Goal: Navigation & Orientation: Find specific page/section

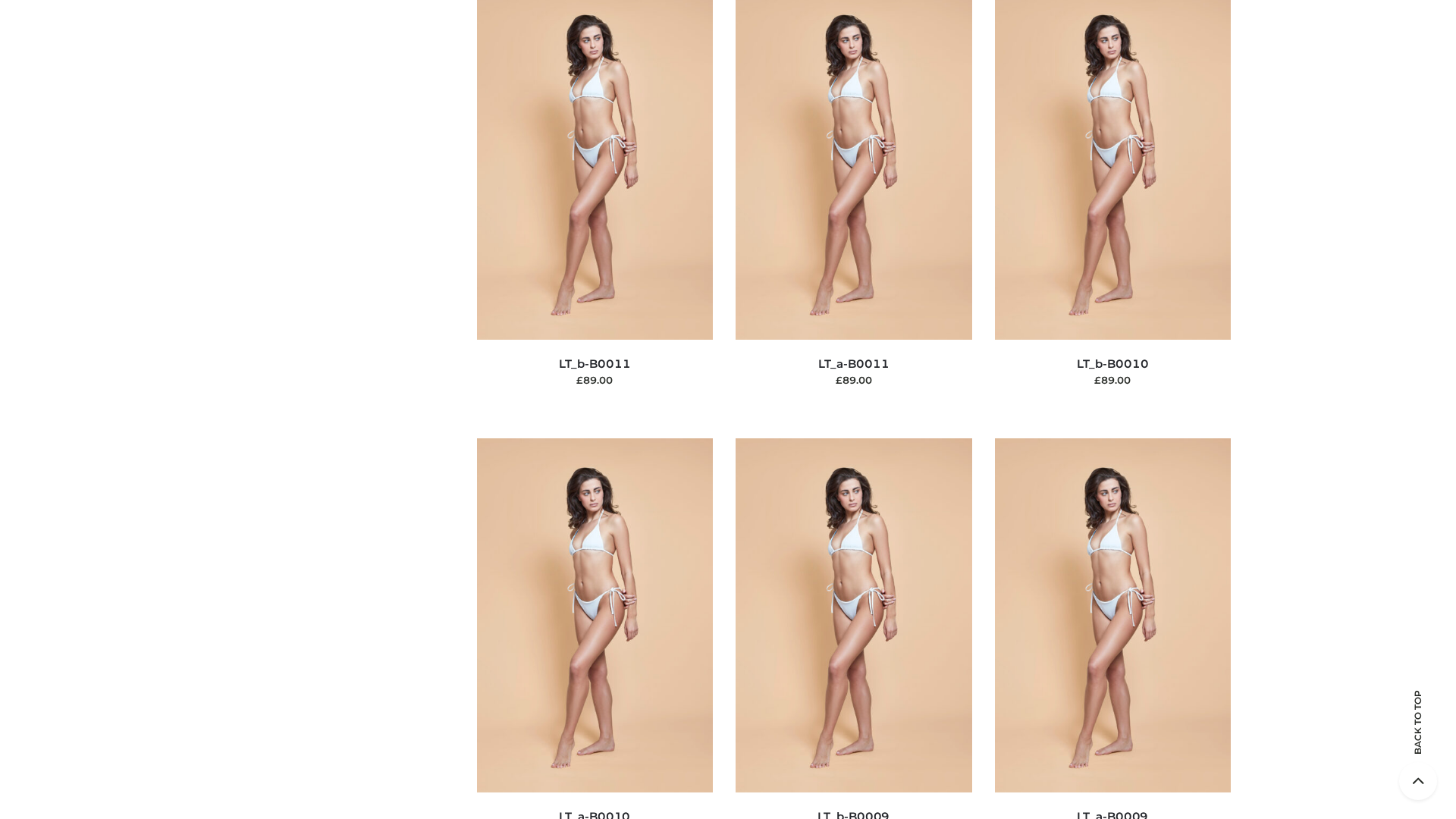
scroll to position [6811, 0]
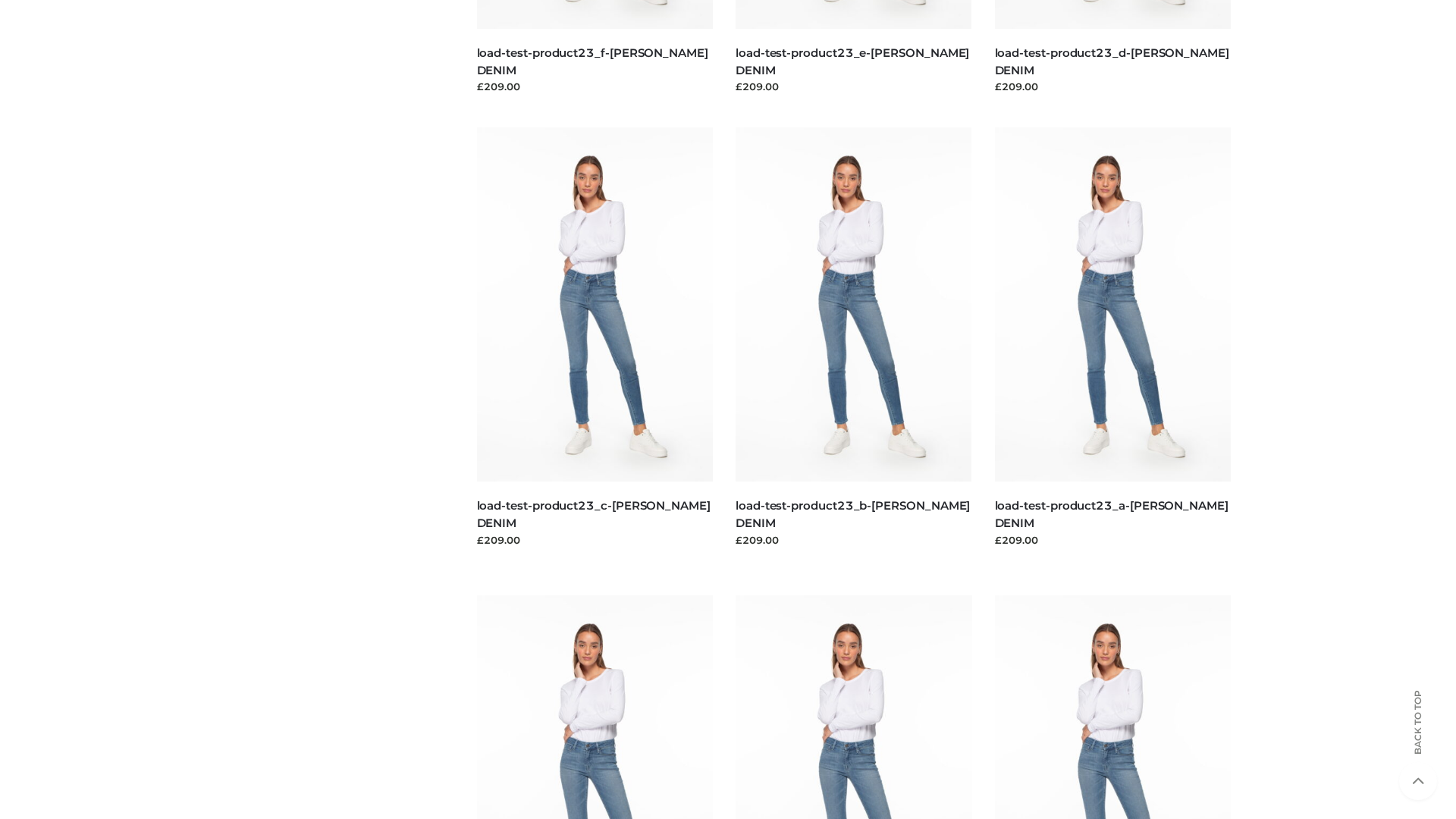
scroll to position [1330, 0]
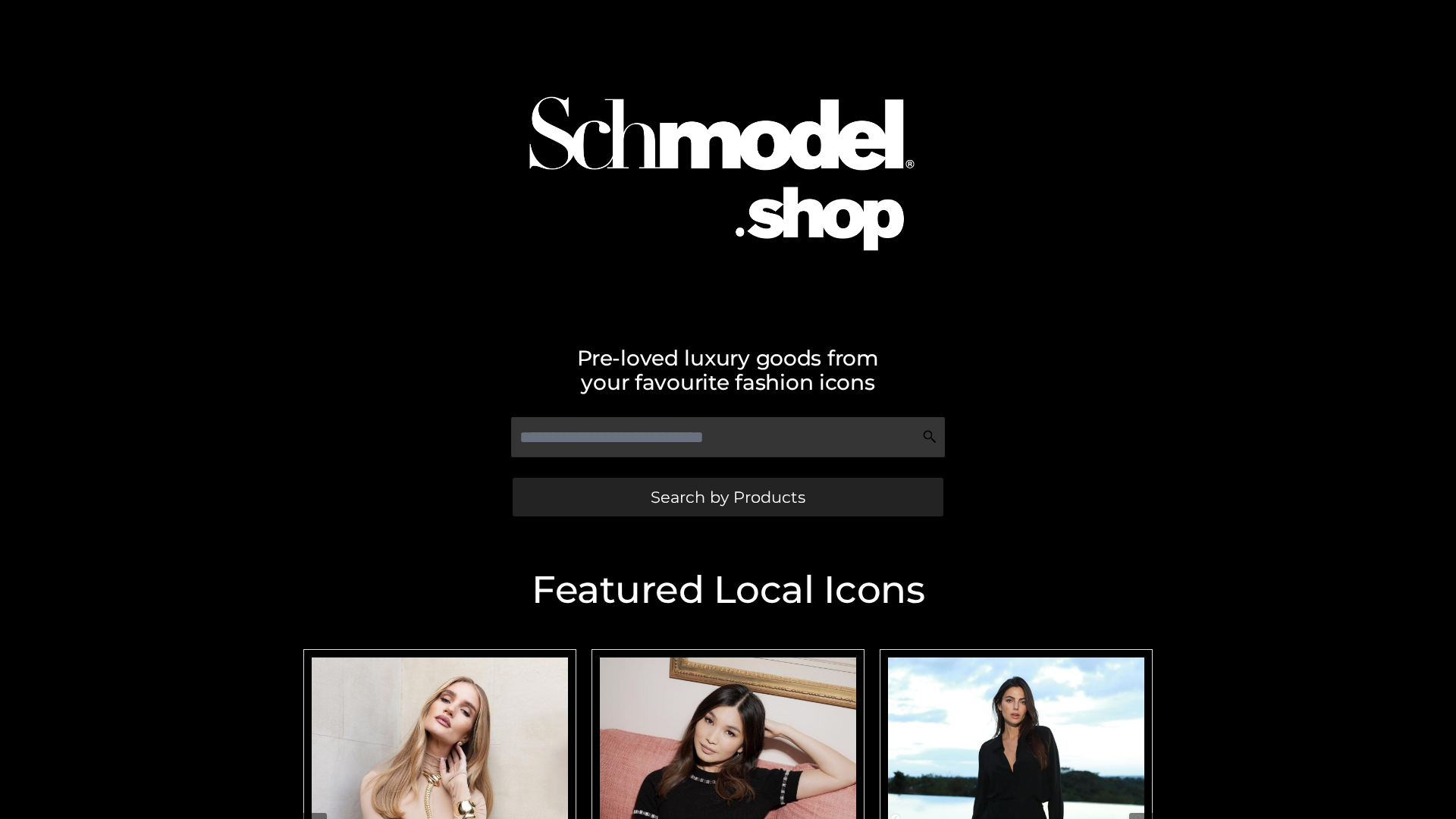
click at [727, 497] on span "Search by Products" at bounding box center [728, 497] width 154 height 16
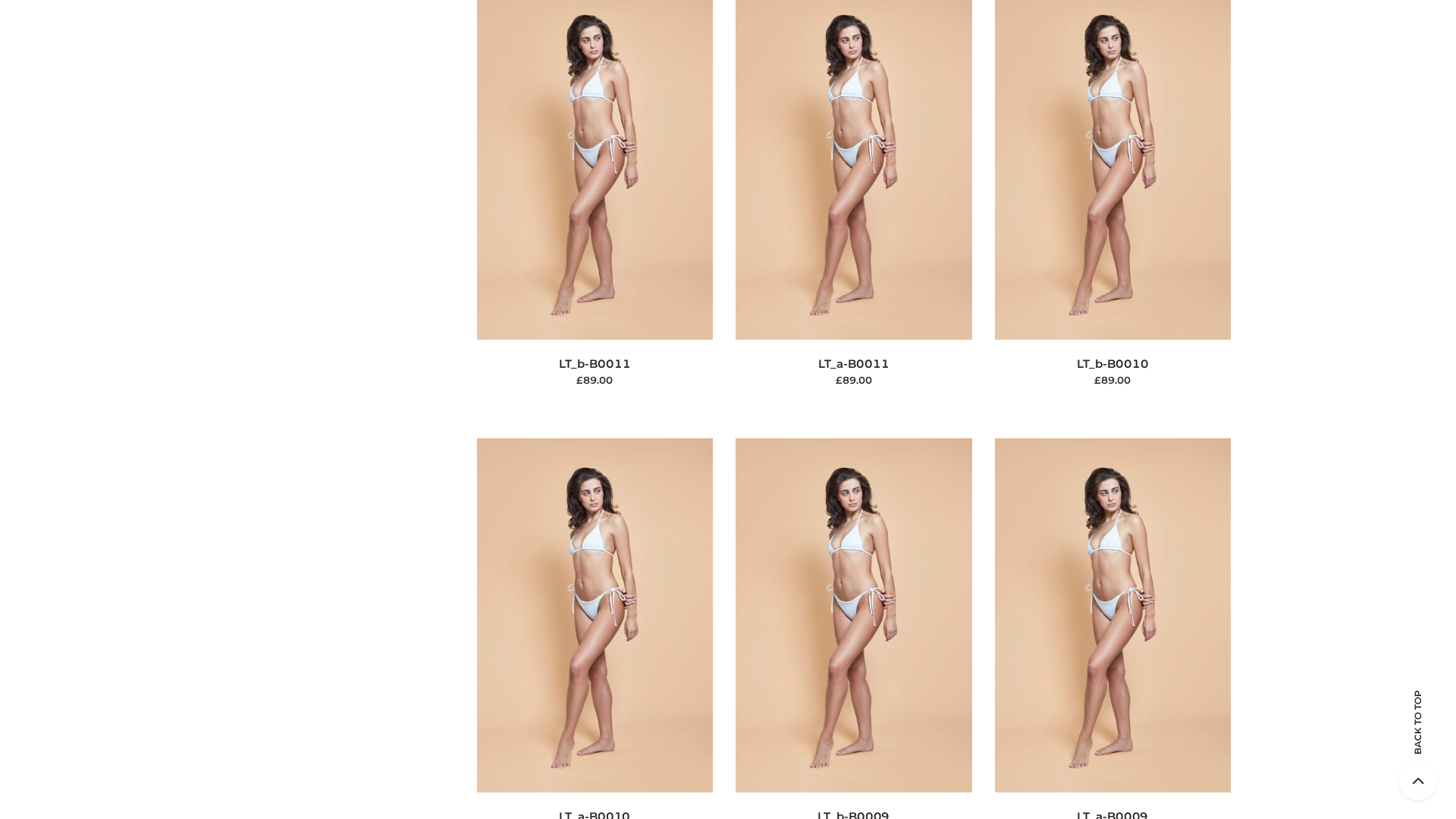
scroll to position [6811, 0]
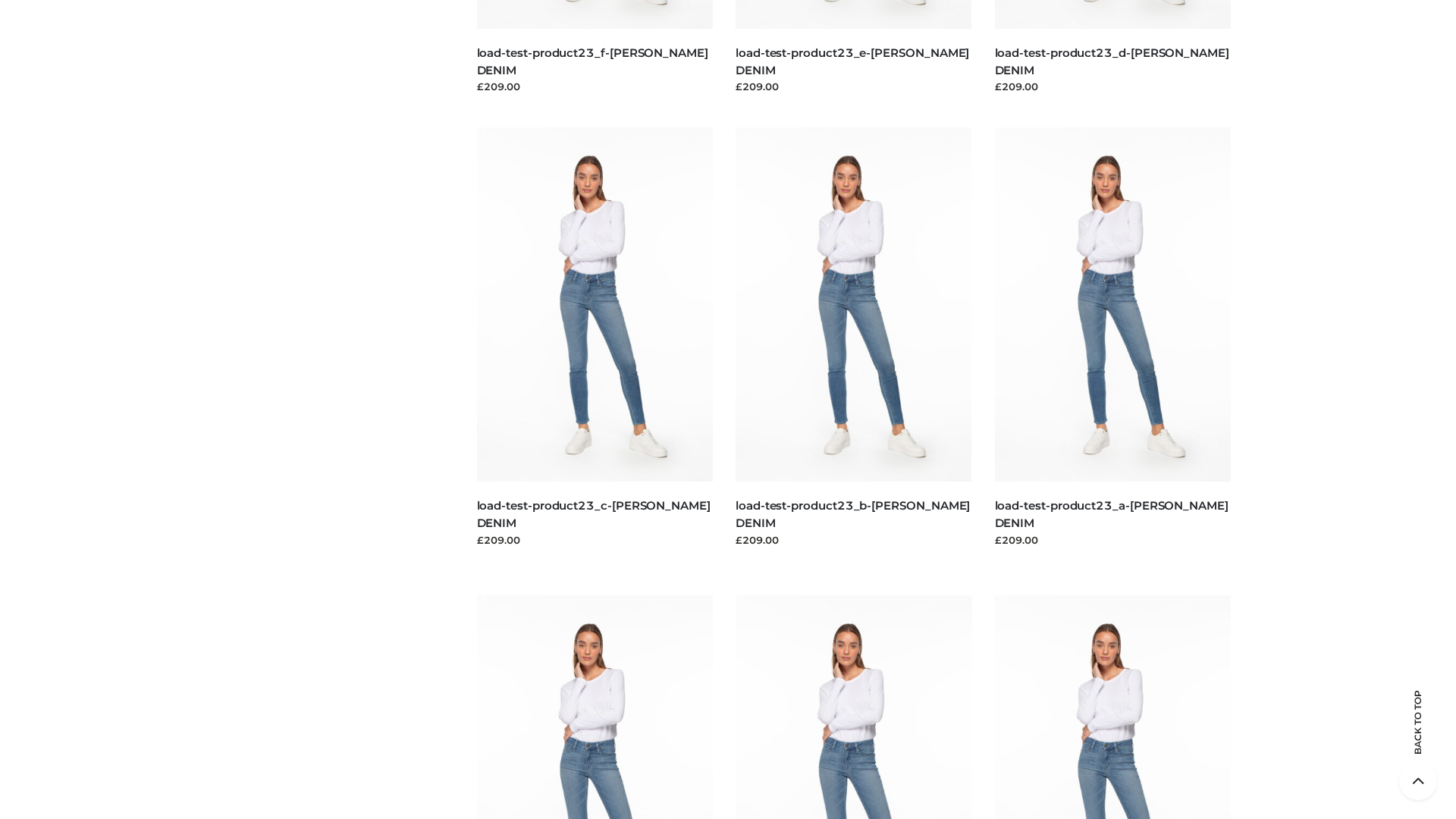
scroll to position [1330, 0]
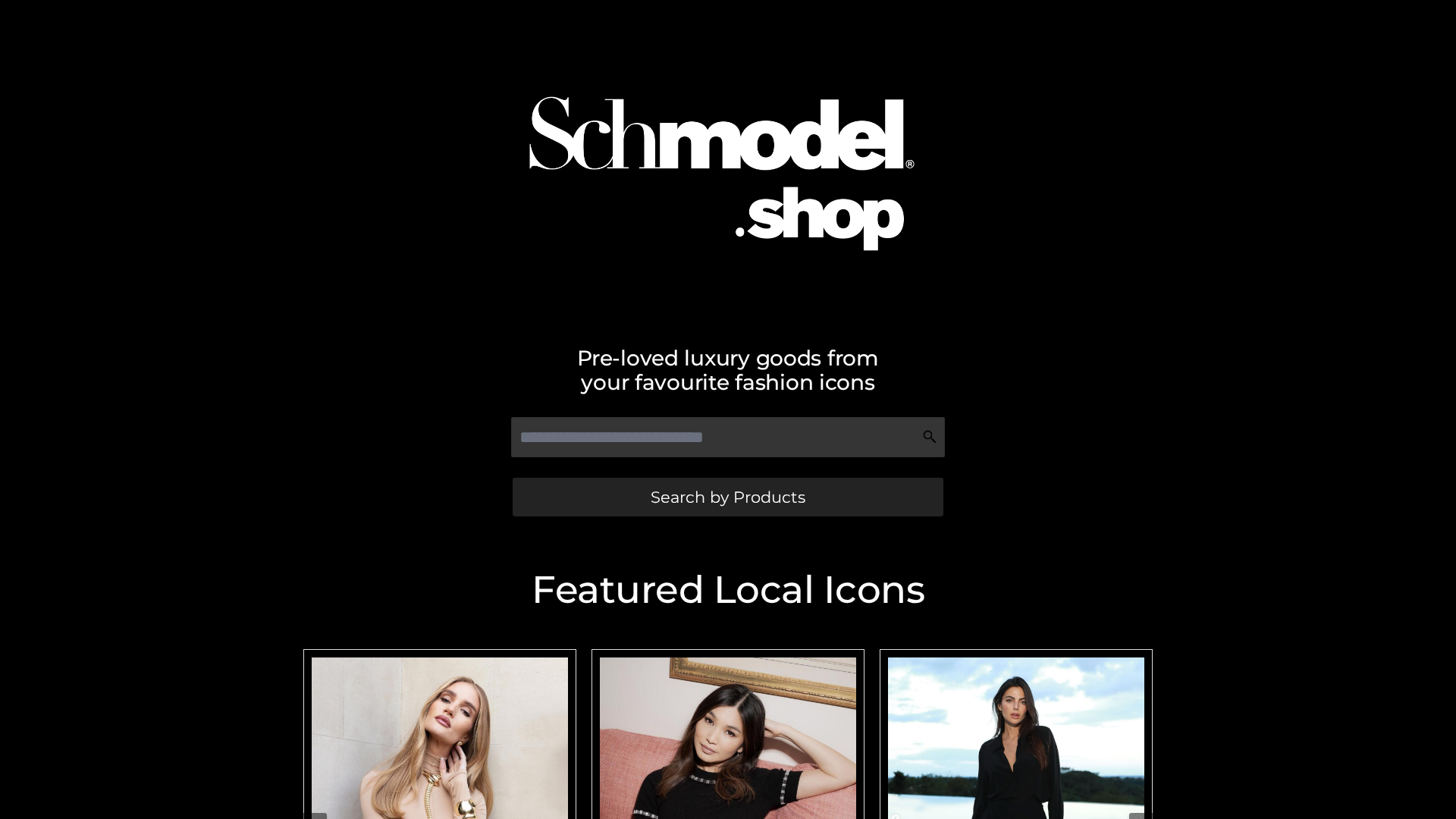
click at [727, 497] on span "Search by Products" at bounding box center [728, 497] width 154 height 16
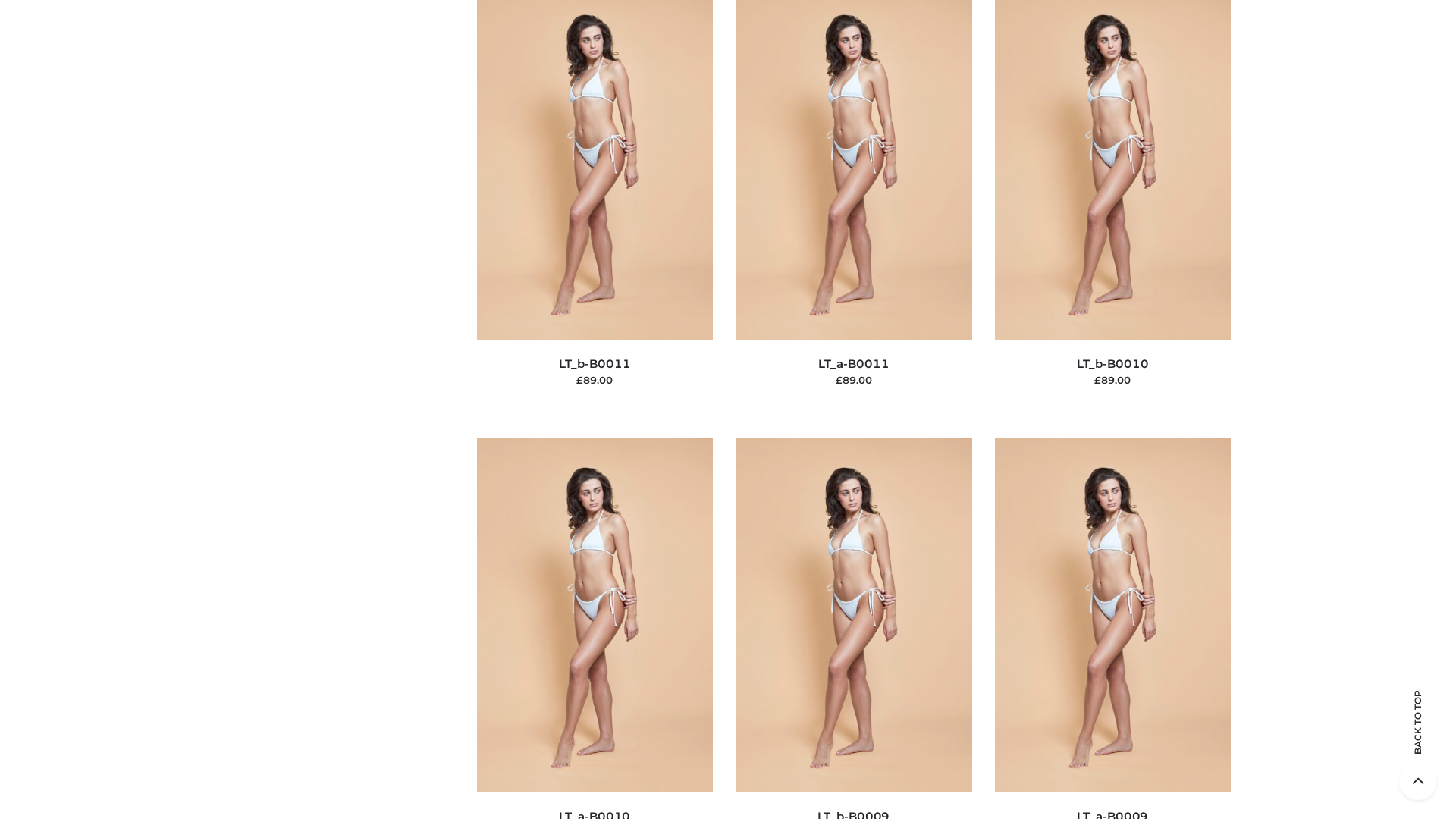
scroll to position [6811, 0]
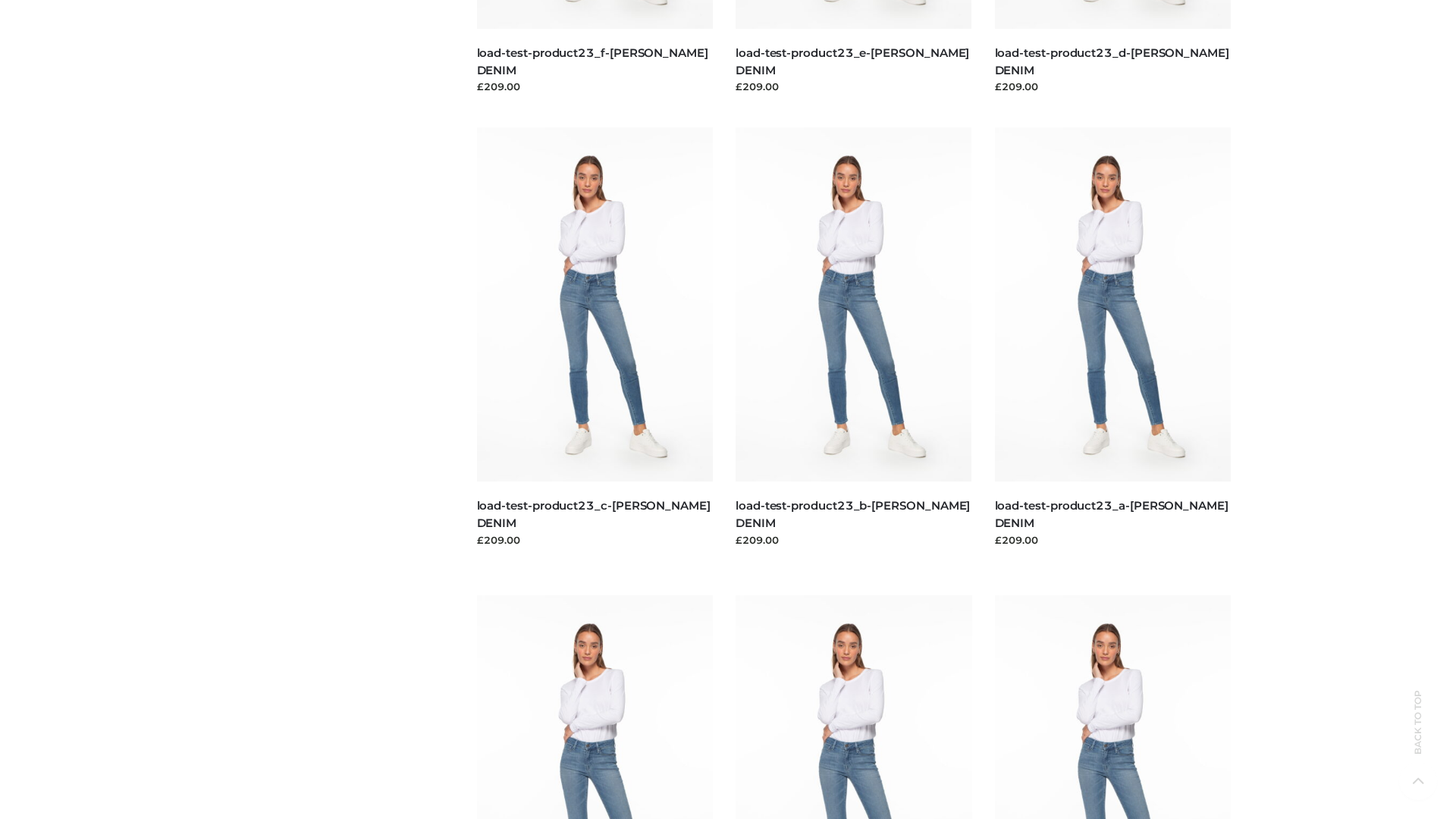
scroll to position [1330, 0]
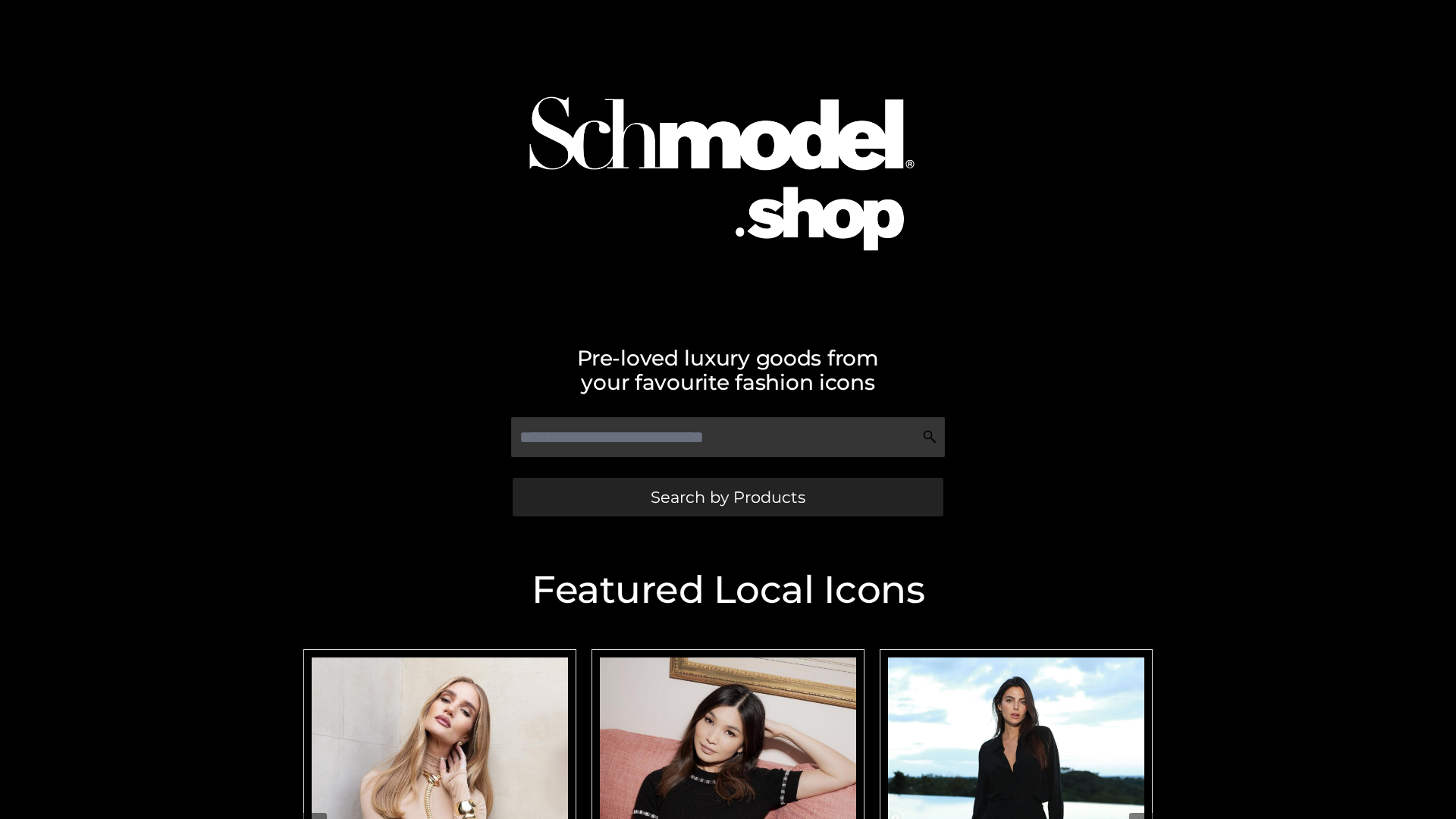
click at [727, 497] on span "Search by Products" at bounding box center [728, 497] width 154 height 16
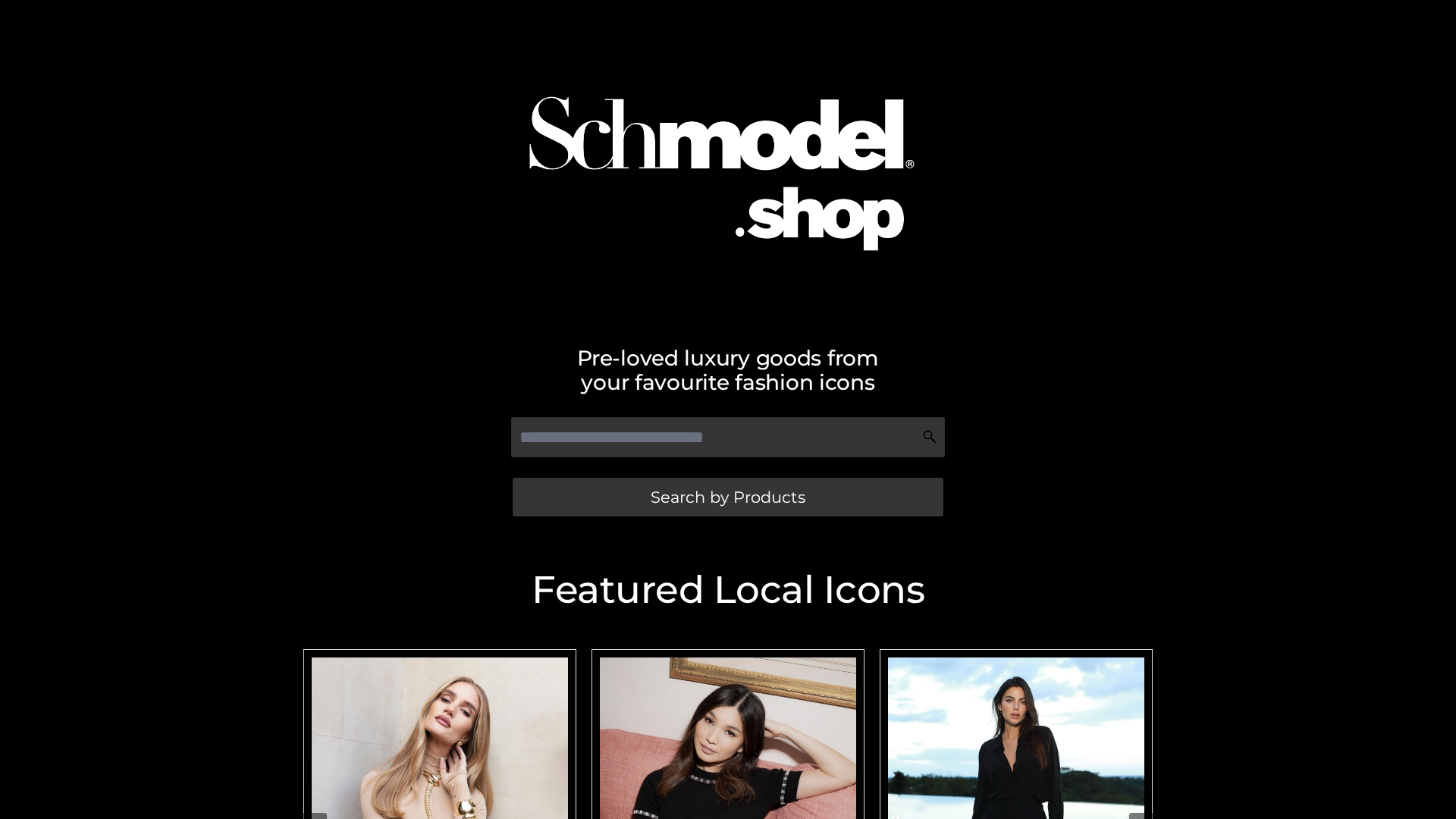
click at [727, 497] on span "Search by Products" at bounding box center [728, 497] width 154 height 16
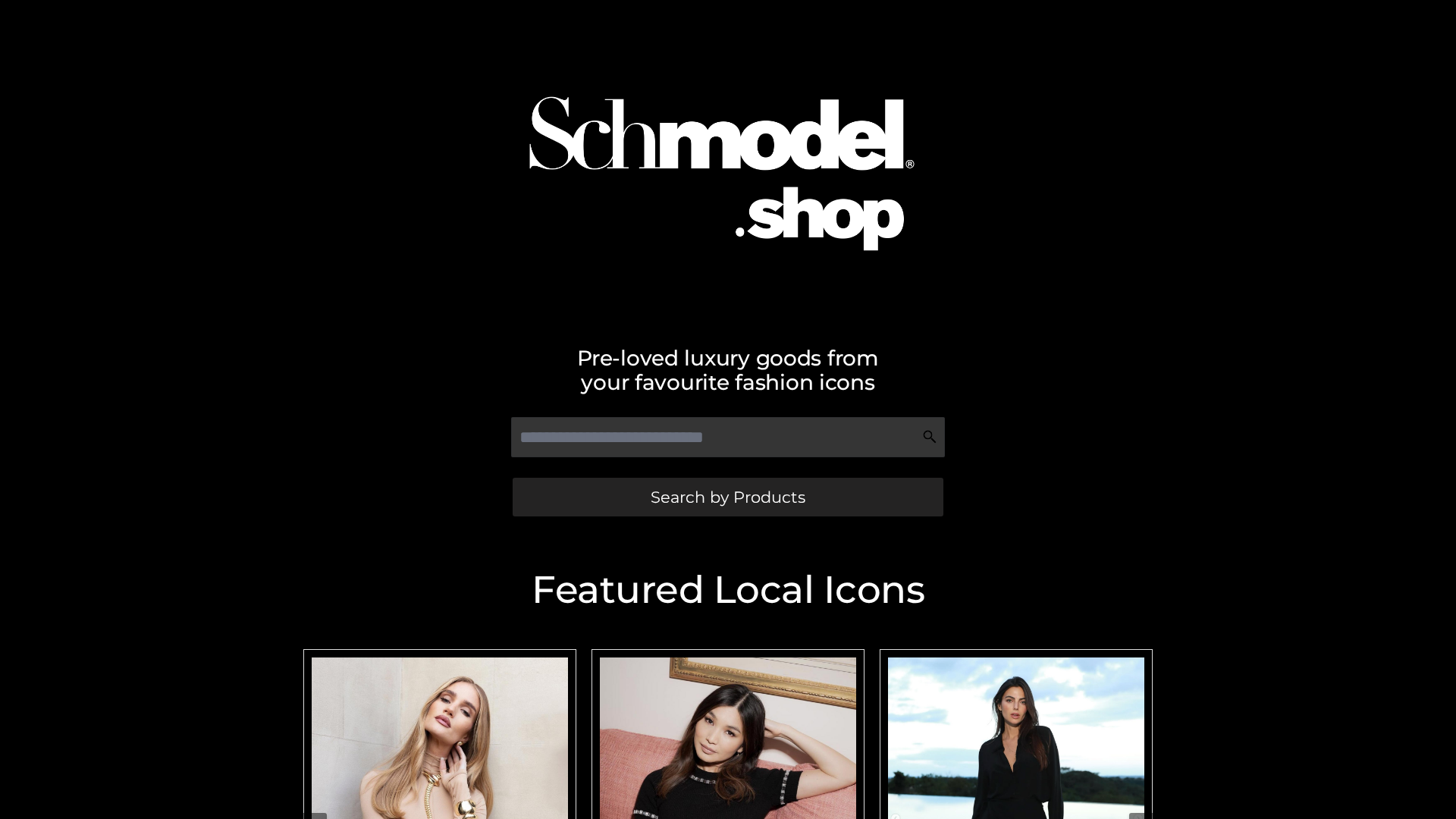
click at [727, 497] on span "Search by Products" at bounding box center [728, 497] width 154 height 16
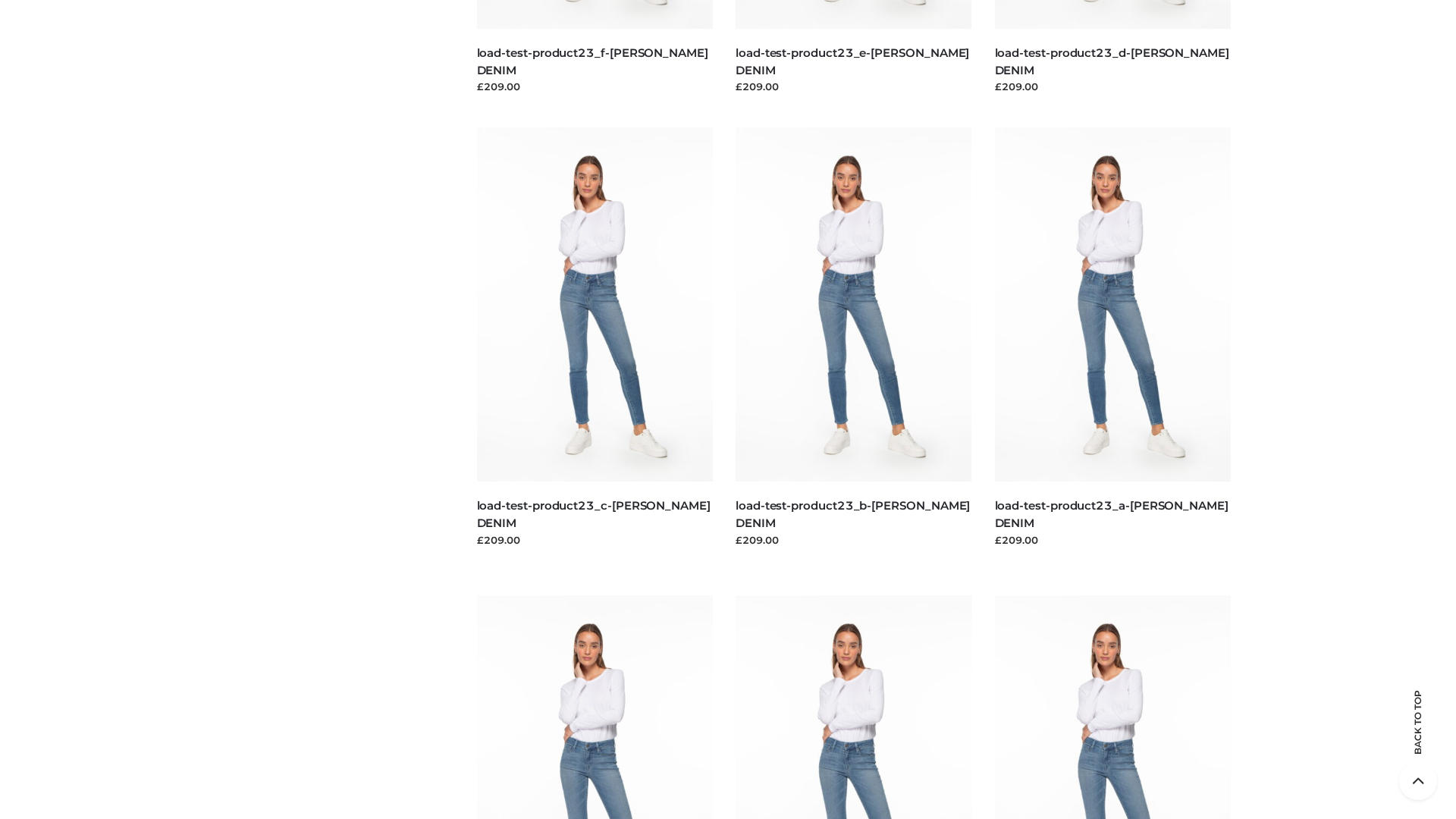
scroll to position [4984, 0]
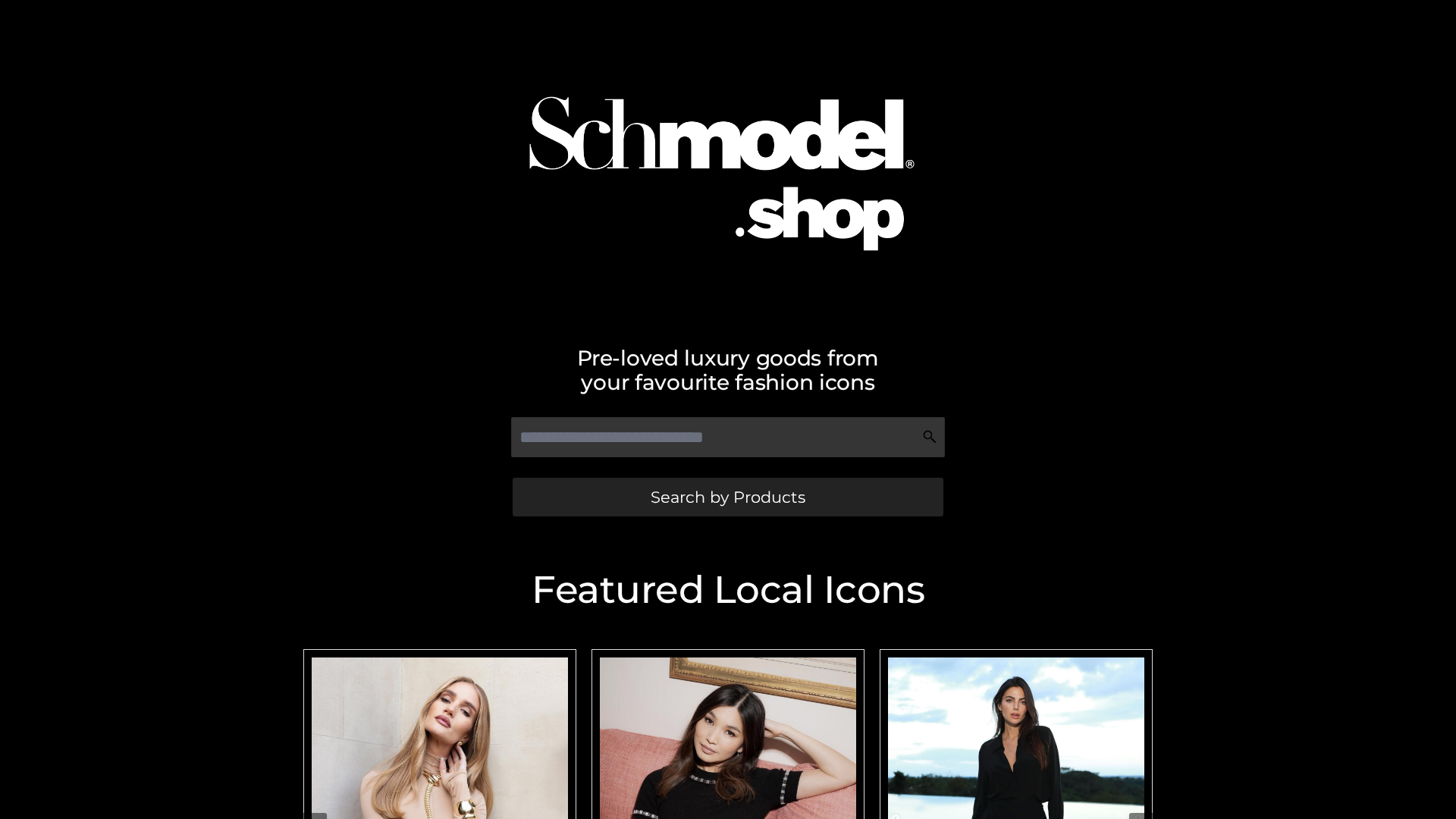
click at [727, 497] on span "Search by Products" at bounding box center [728, 497] width 154 height 16
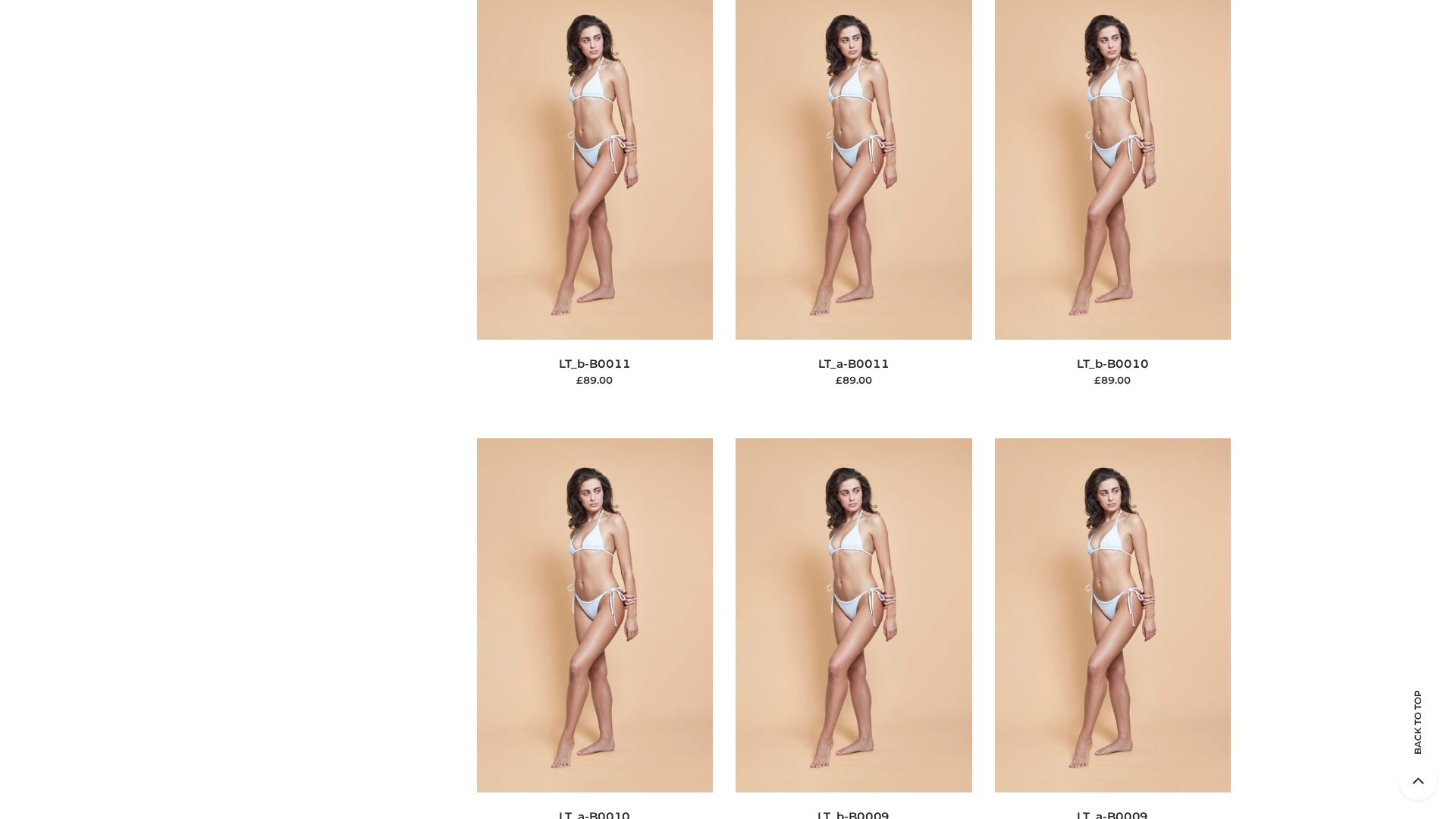
scroll to position [6811, 0]
